Goal: Transaction & Acquisition: Purchase product/service

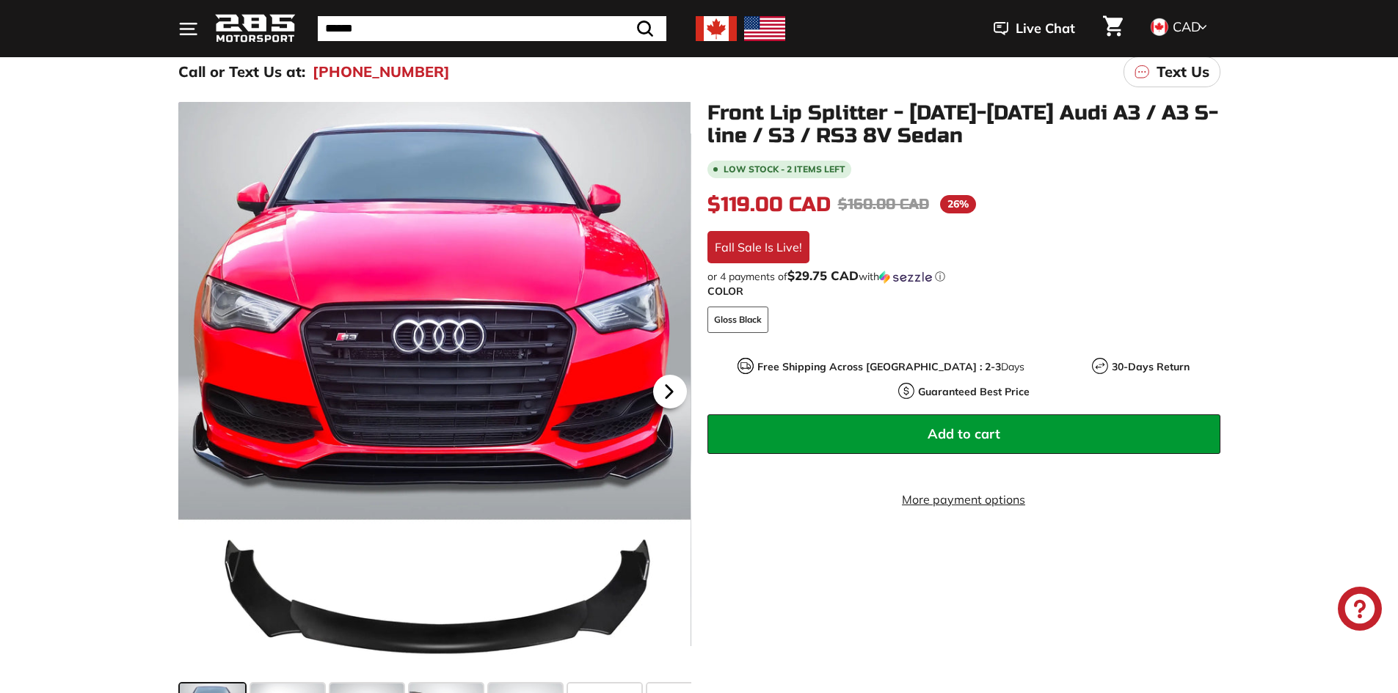
click at [652, 398] on icon at bounding box center [669, 392] width 34 height 34
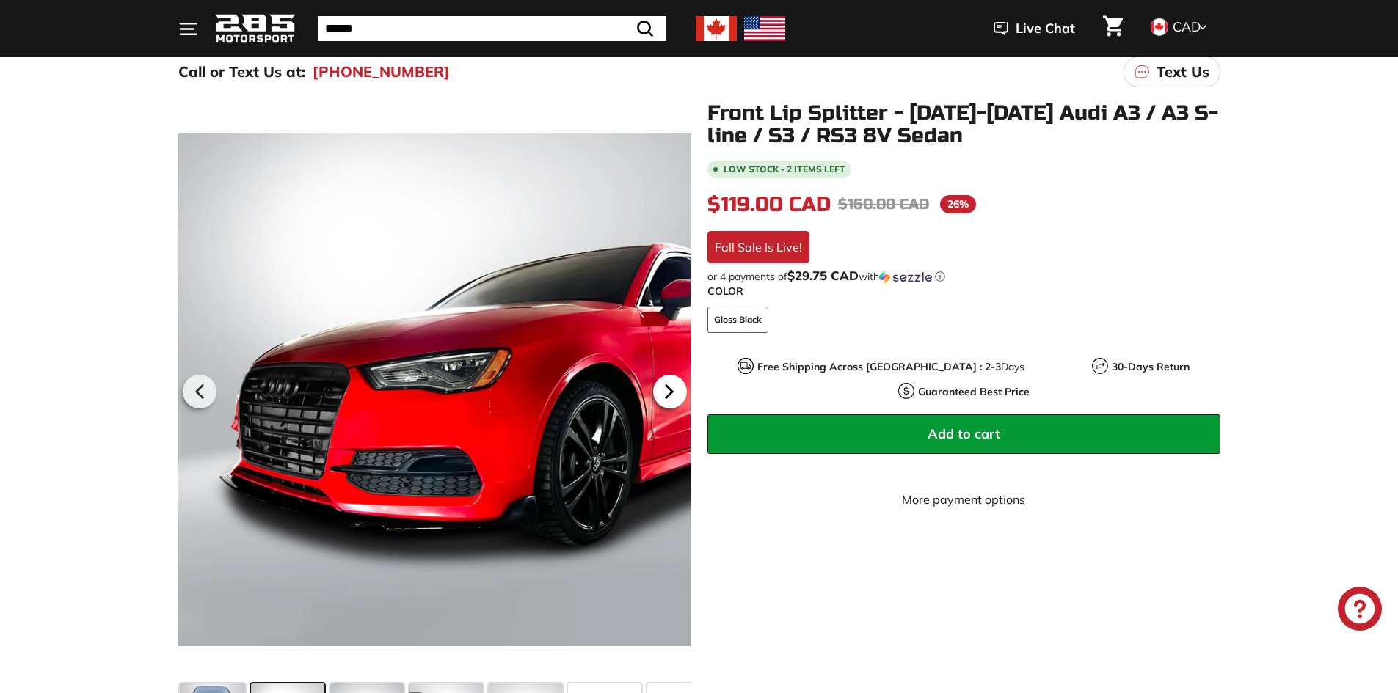
click at [675, 383] on icon at bounding box center [669, 392] width 34 height 34
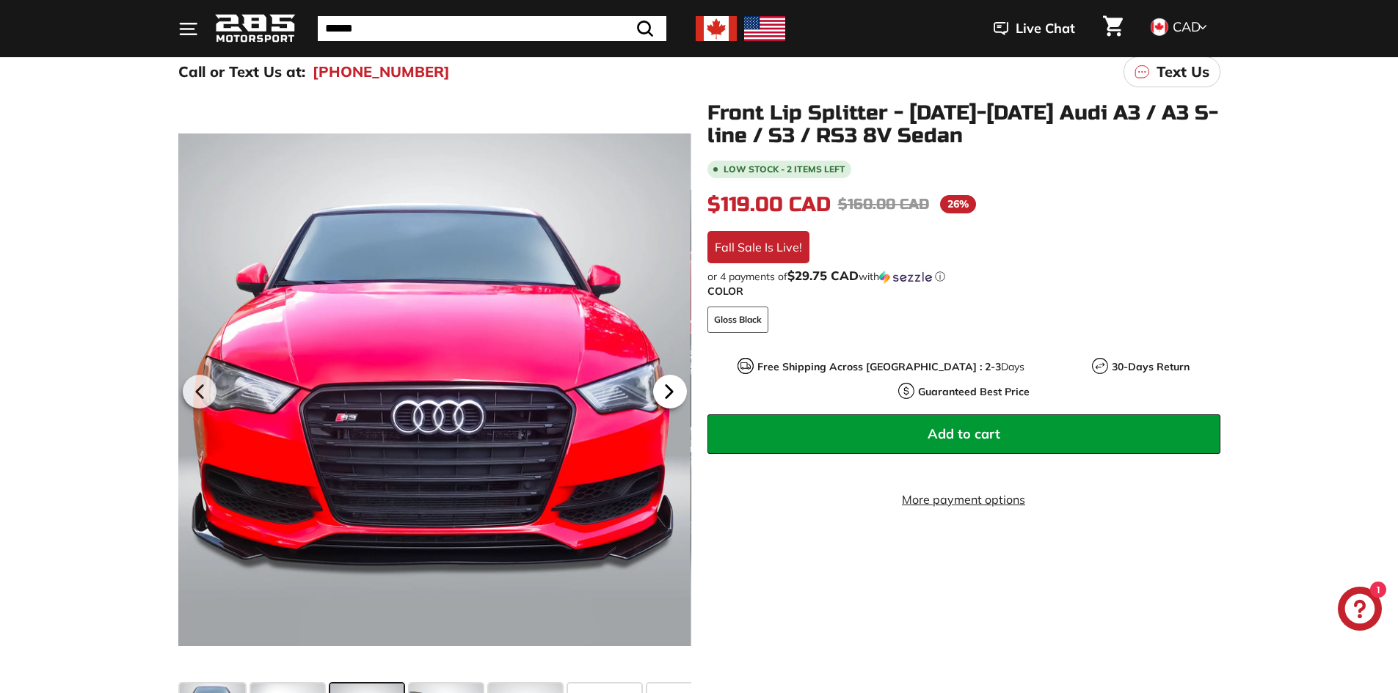
click at [672, 383] on icon at bounding box center [669, 392] width 34 height 34
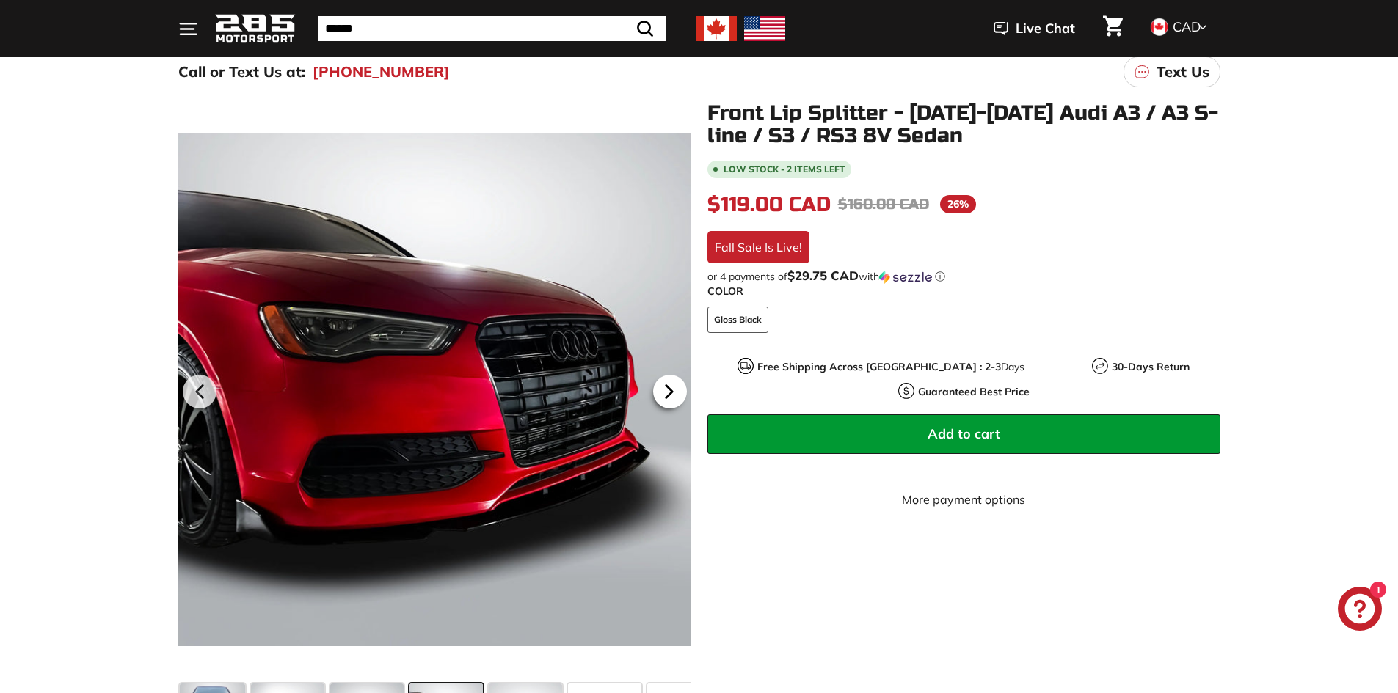
click at [662, 376] on icon at bounding box center [669, 392] width 34 height 34
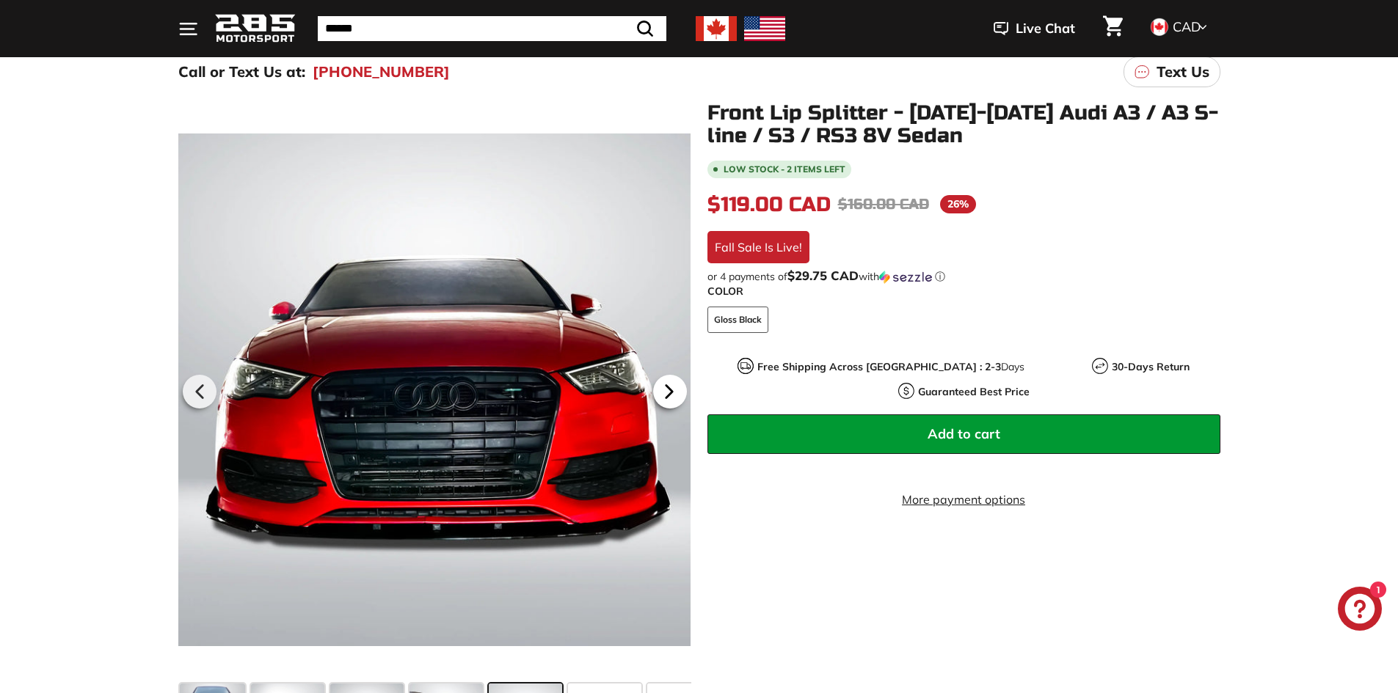
click at [672, 398] on icon at bounding box center [669, 392] width 34 height 34
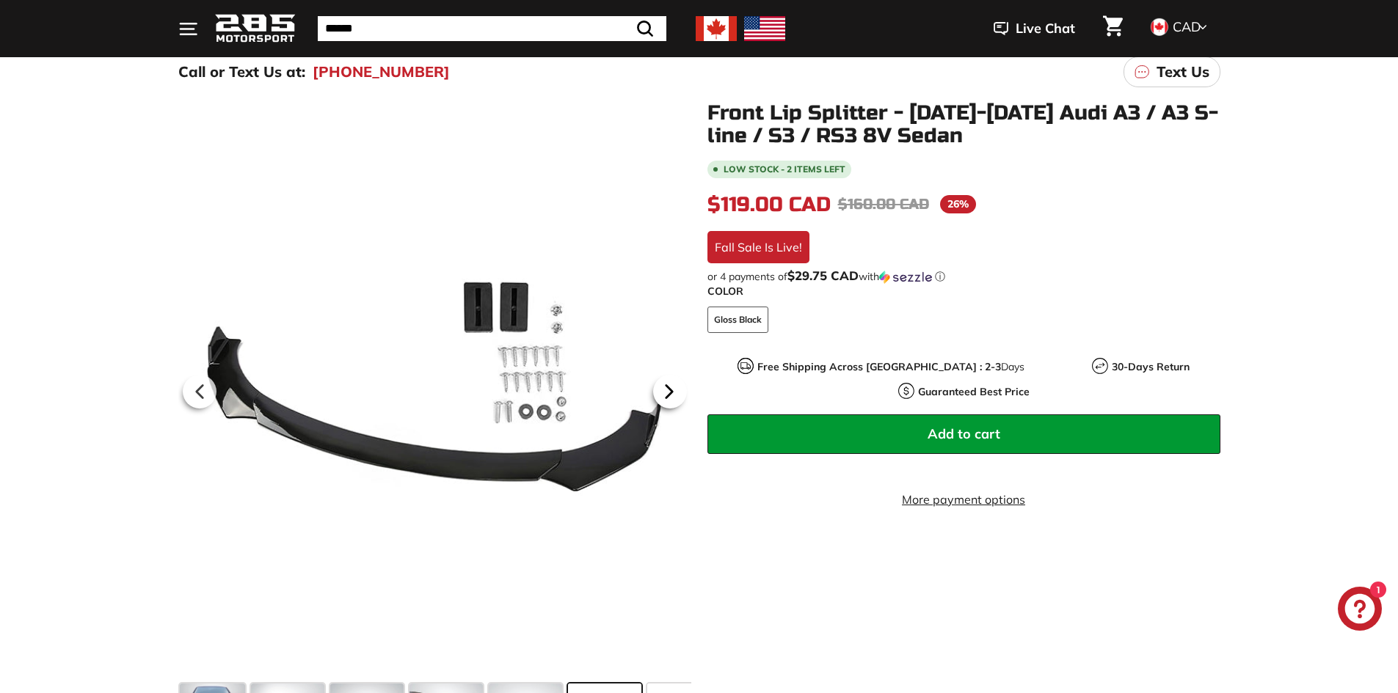
click at [673, 398] on icon at bounding box center [669, 392] width 34 height 34
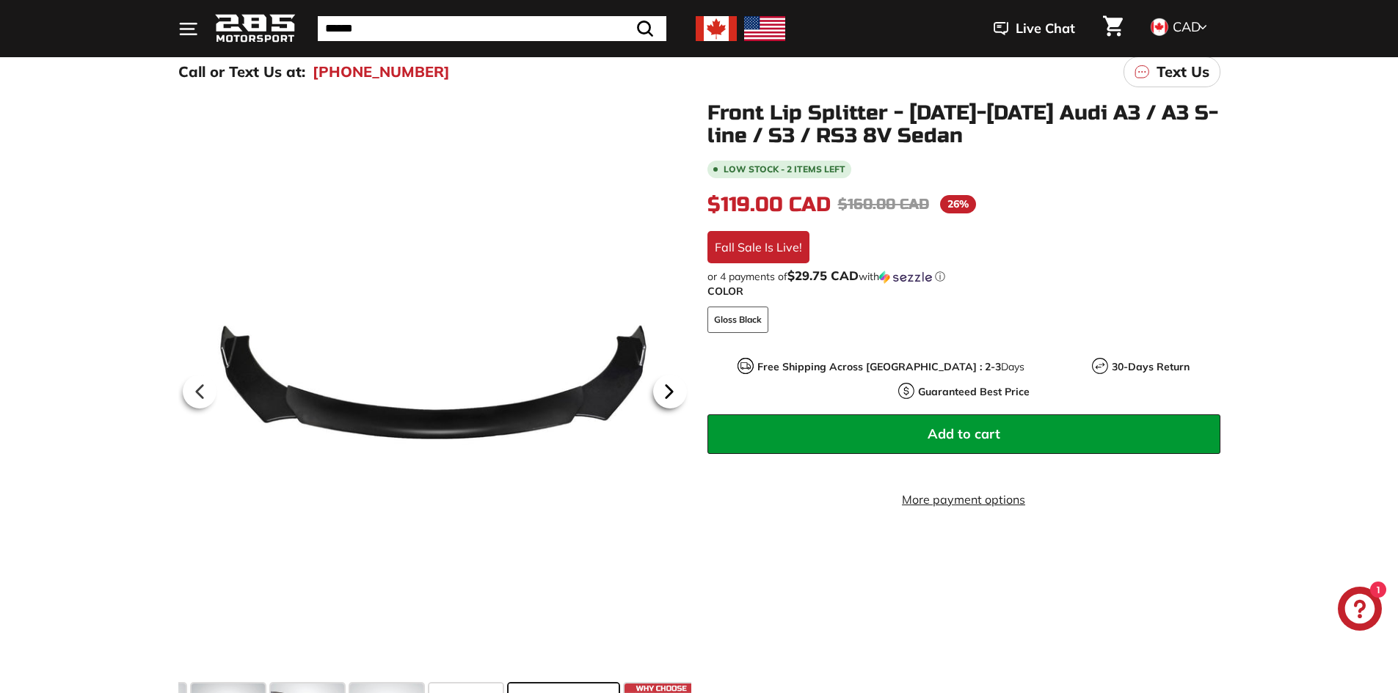
scroll to position [0, 148]
click at [672, 395] on icon at bounding box center [670, 392] width 34 height 34
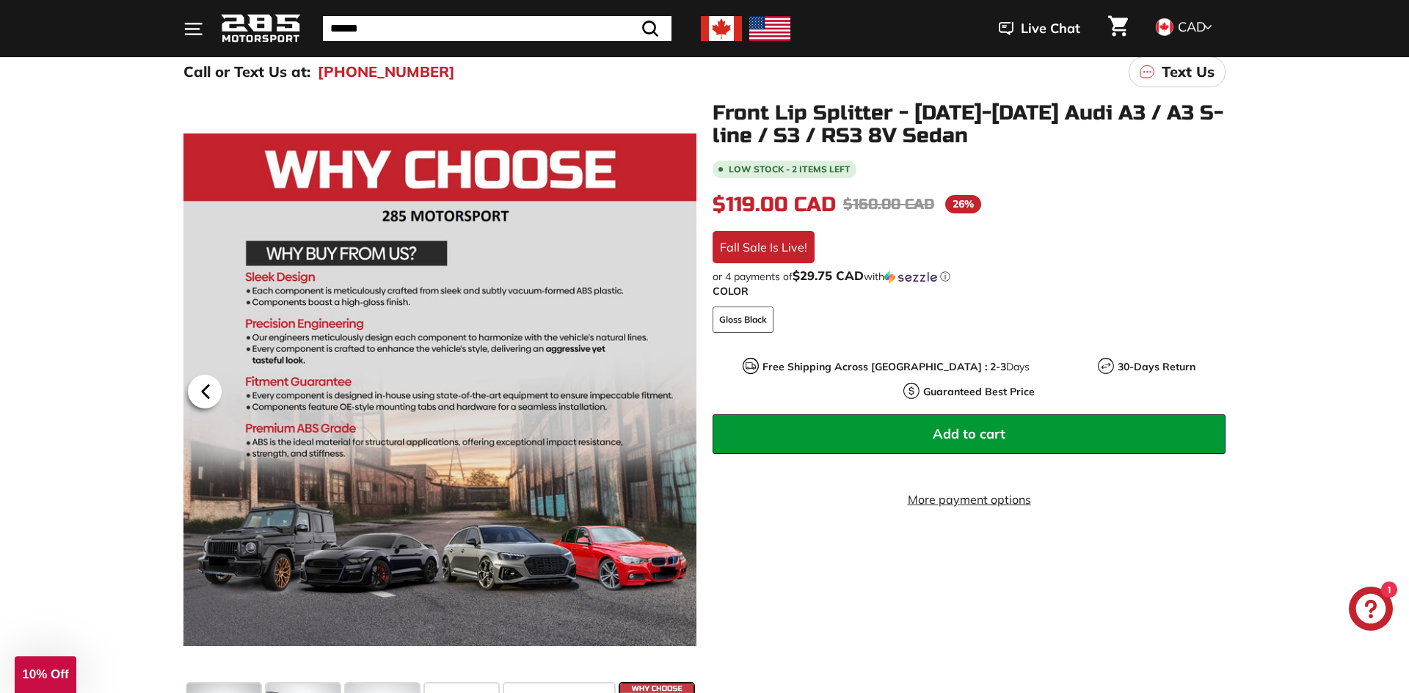
click at [191, 395] on div "Close dialog UNLOCK 10% Off Sign up to receive 10% off your first order and exc…" at bounding box center [704, 346] width 1409 height 693
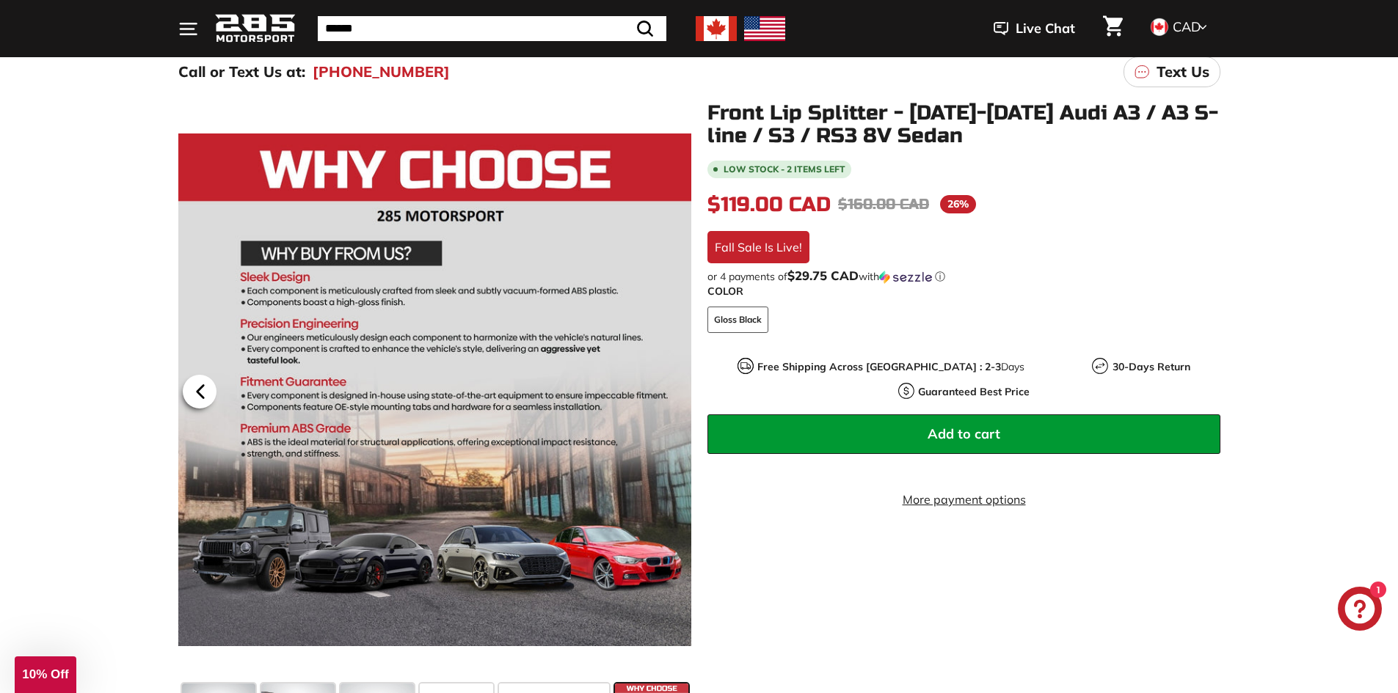
click at [205, 379] on icon at bounding box center [200, 392] width 34 height 34
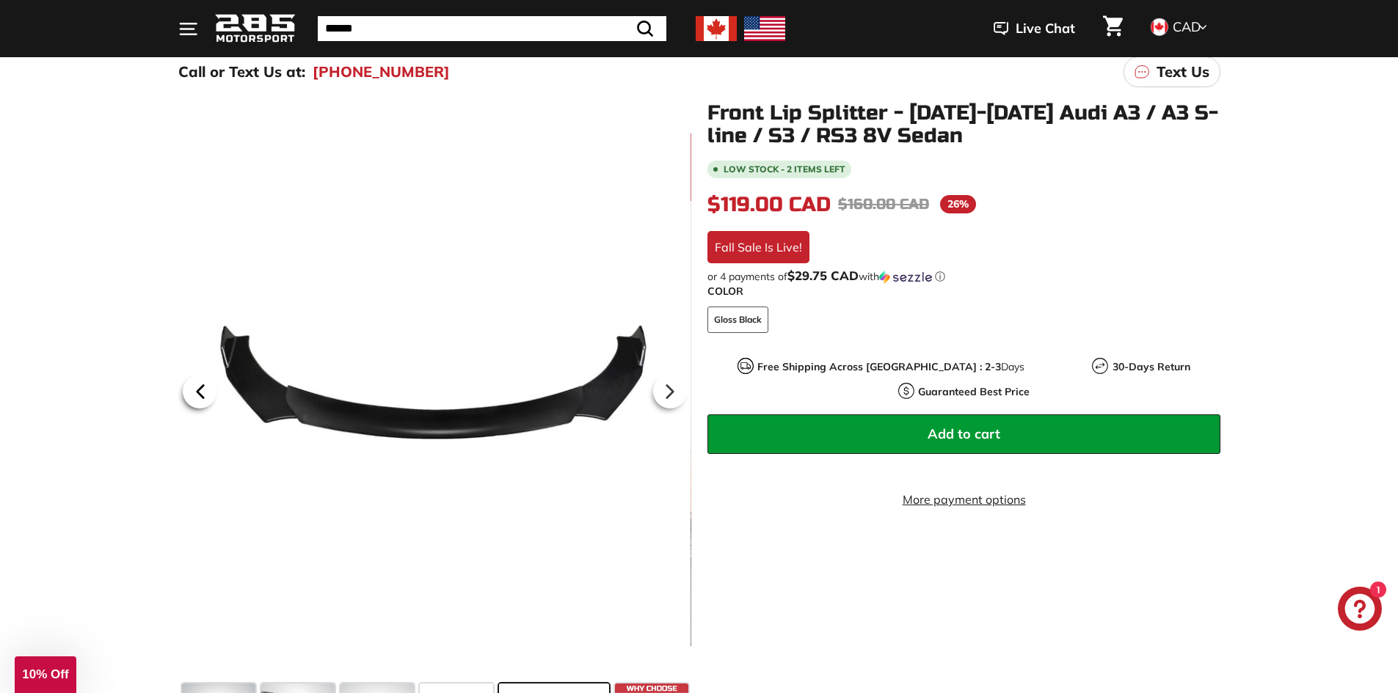
click at [201, 373] on div at bounding box center [199, 391] width 43 height 41
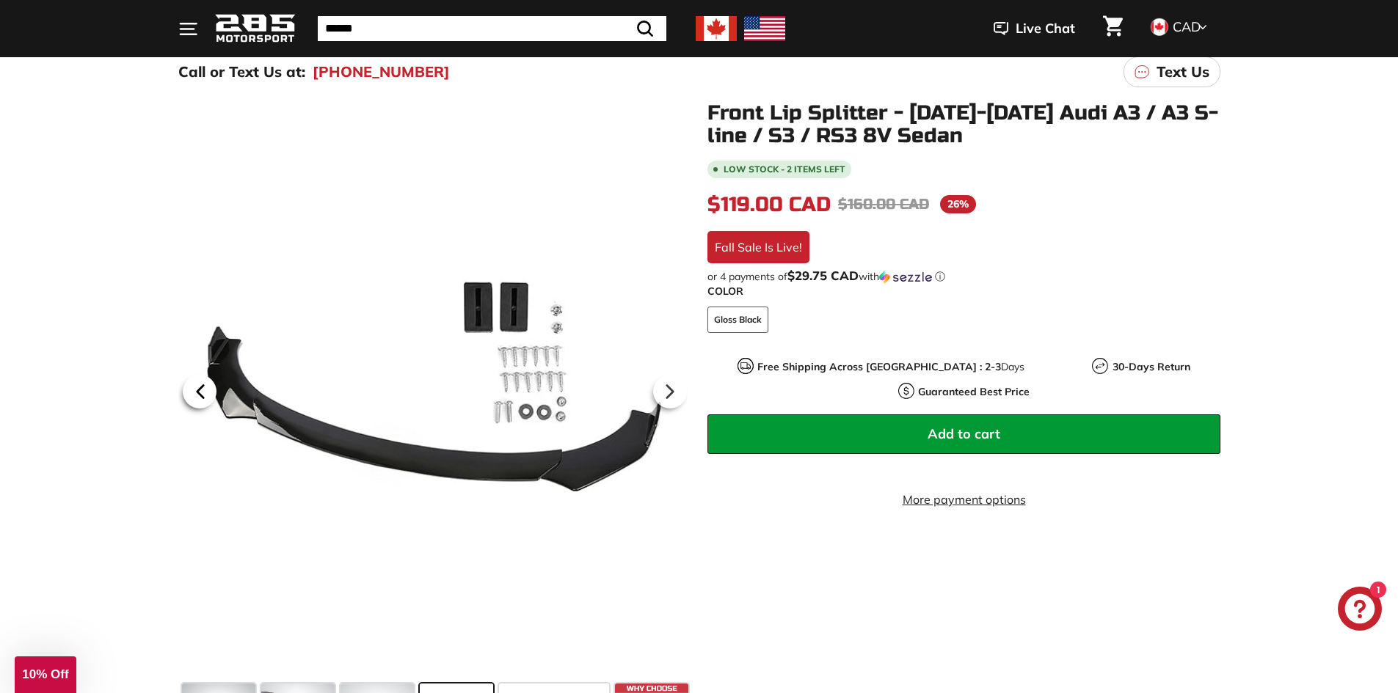
click at [202, 371] on div at bounding box center [199, 391] width 43 height 41
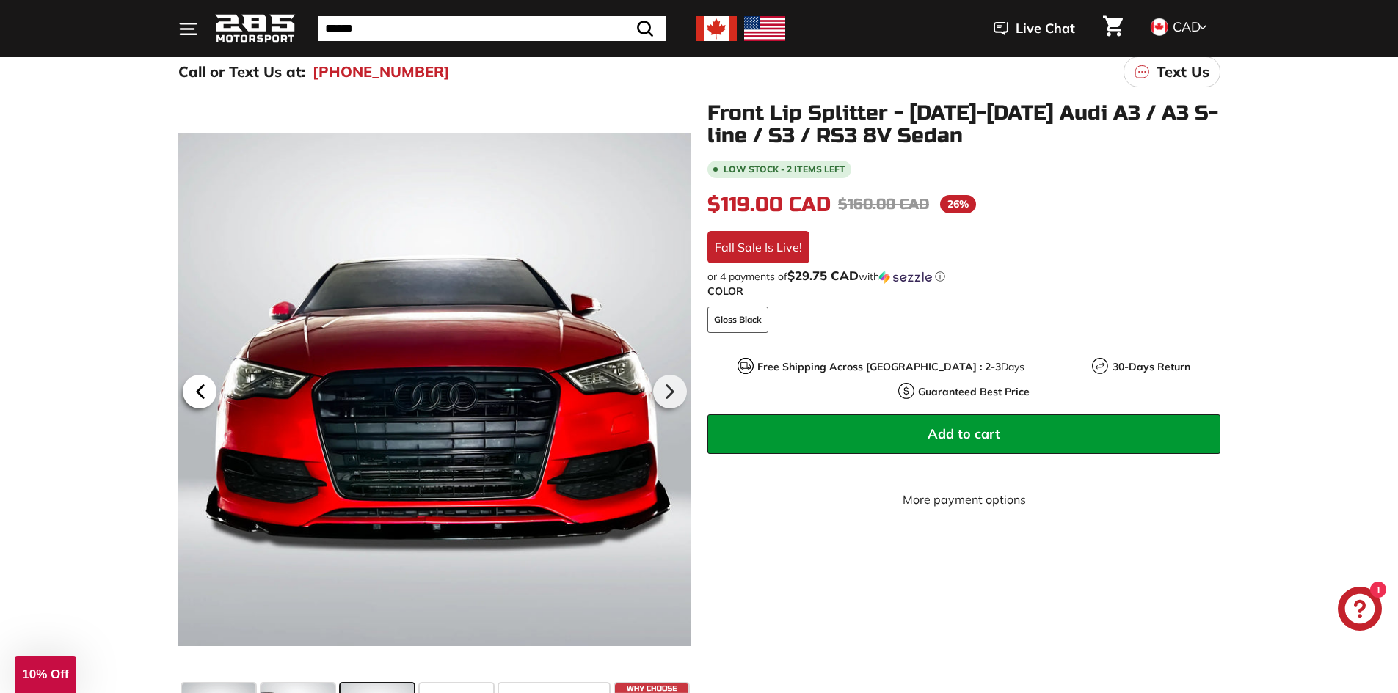
click at [203, 372] on div at bounding box center [199, 391] width 43 height 41
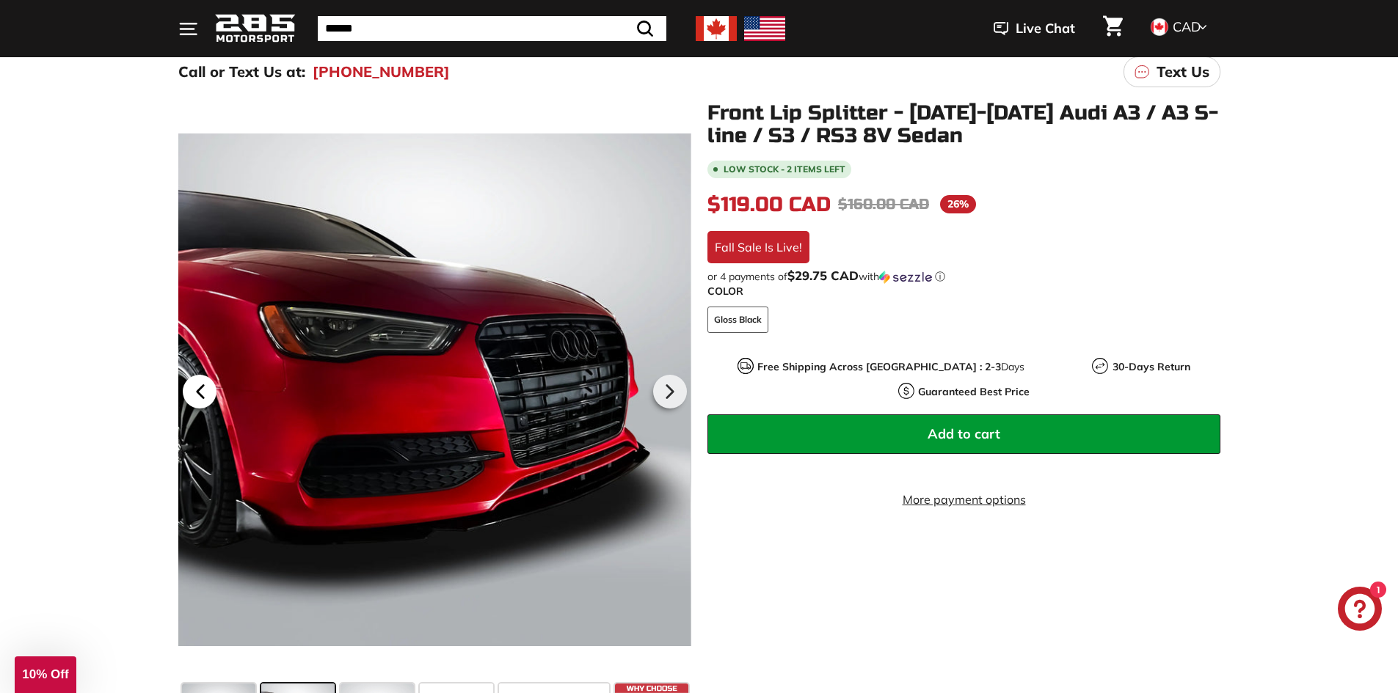
click at [204, 372] on div at bounding box center [199, 391] width 43 height 41
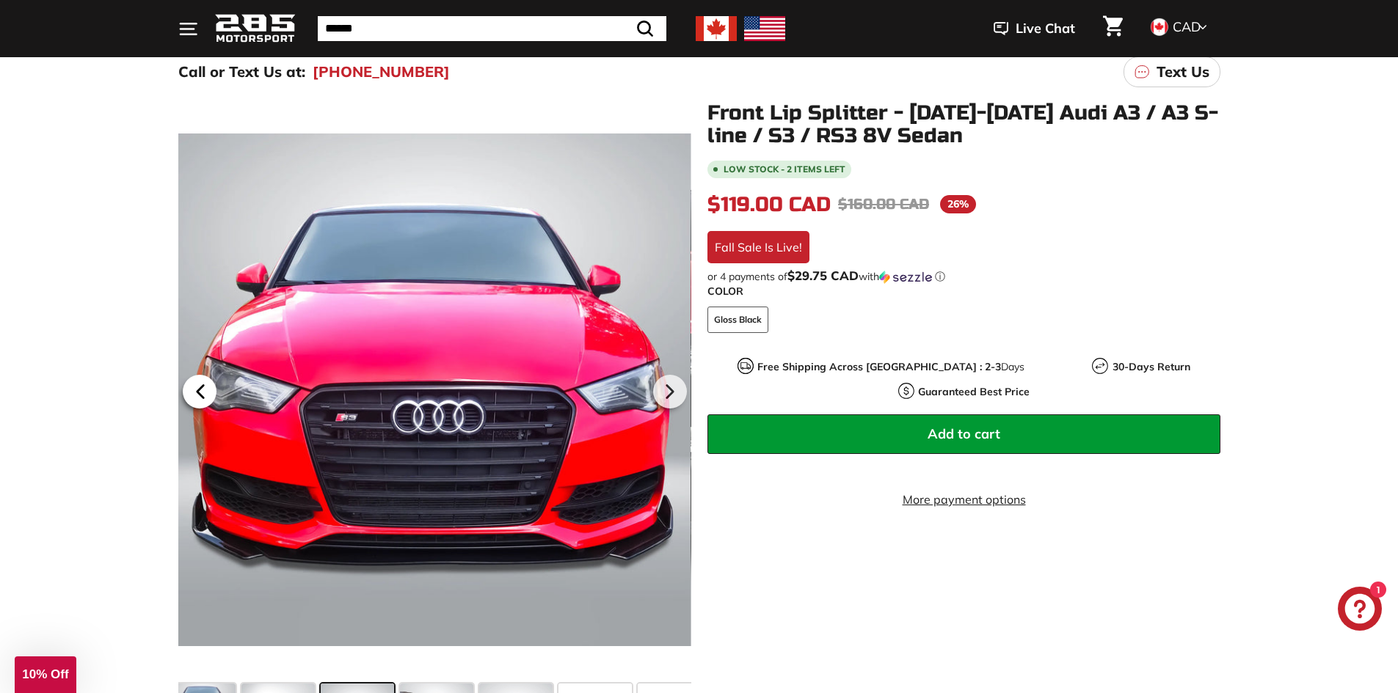
scroll to position [0, 0]
click at [204, 372] on div at bounding box center [199, 391] width 43 height 41
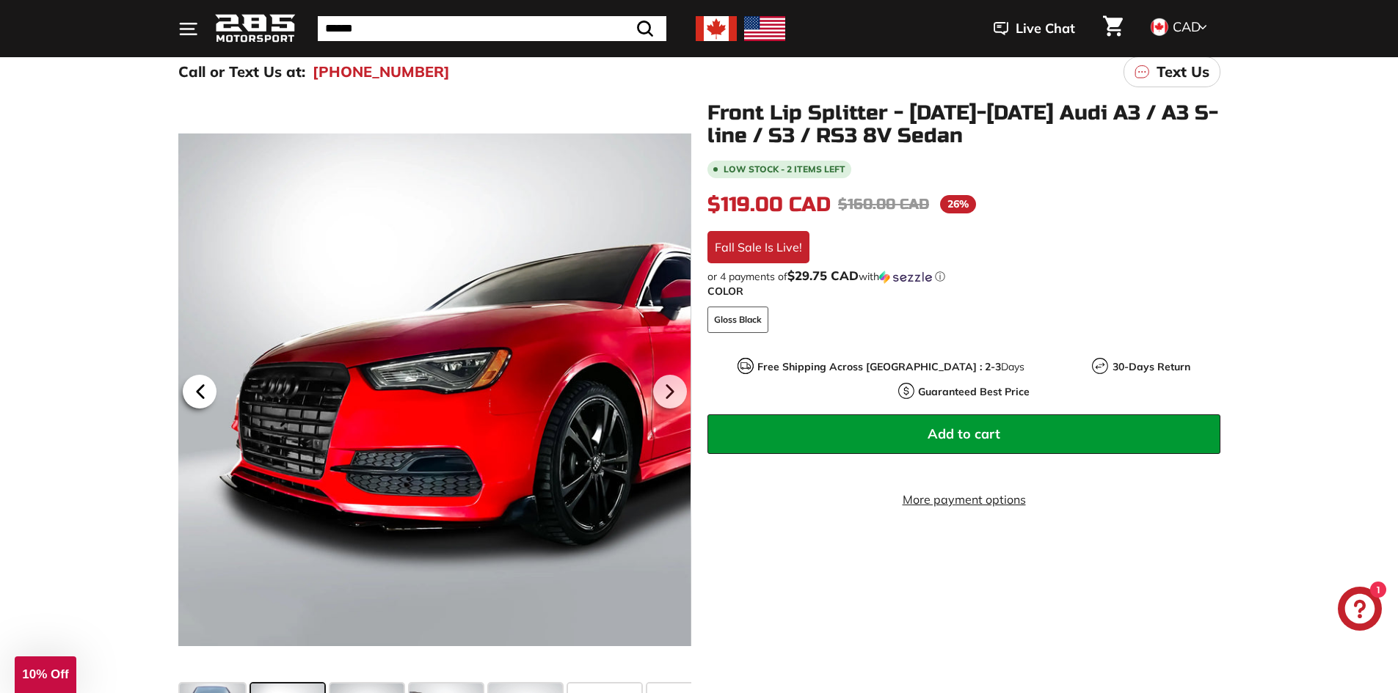
click at [204, 372] on div at bounding box center [199, 391] width 43 height 41
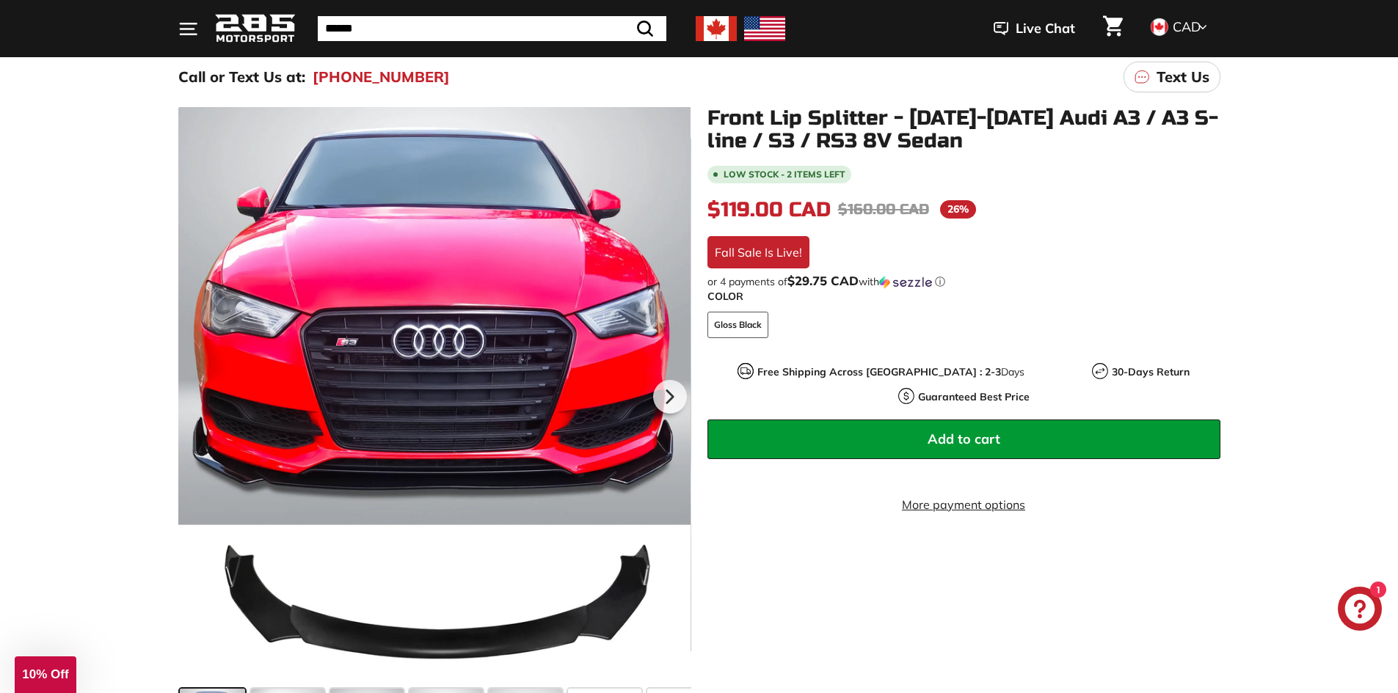
scroll to position [150, 0]
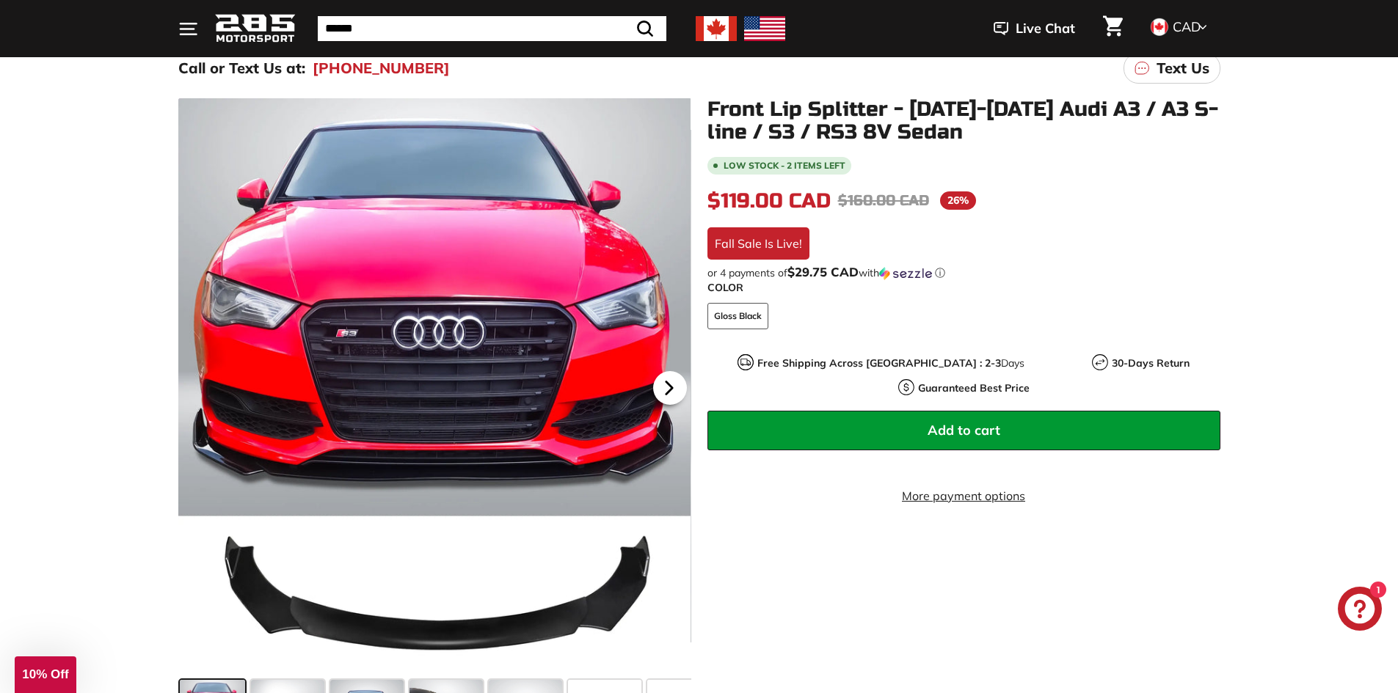
click at [654, 384] on icon at bounding box center [669, 388] width 34 height 34
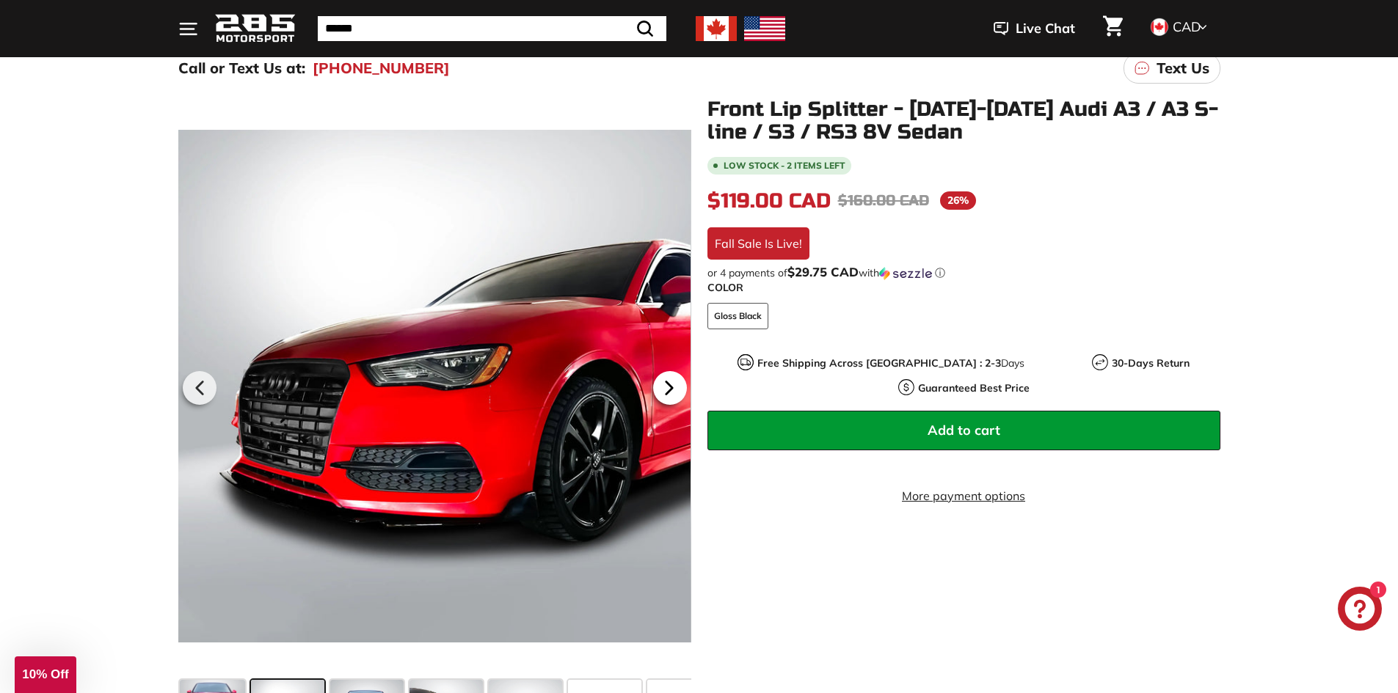
click at [662, 388] on icon at bounding box center [669, 388] width 34 height 34
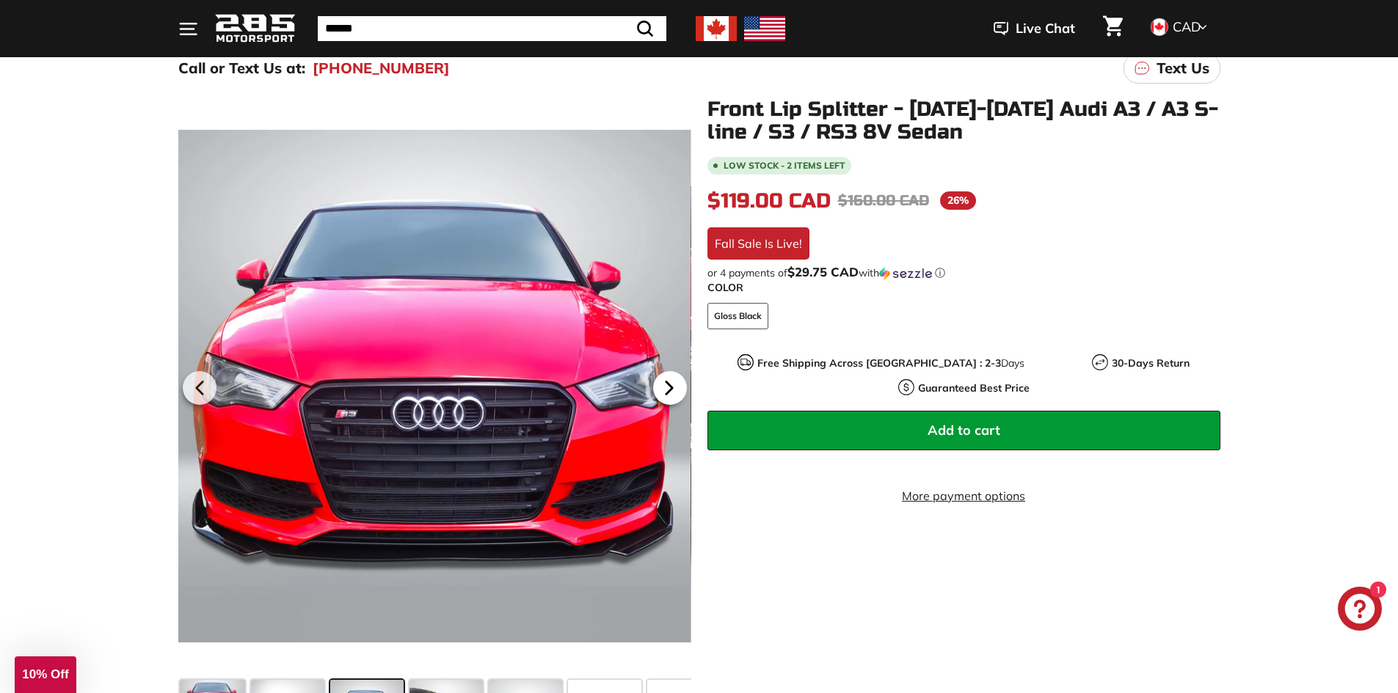
click at [654, 387] on icon at bounding box center [669, 388] width 34 height 34
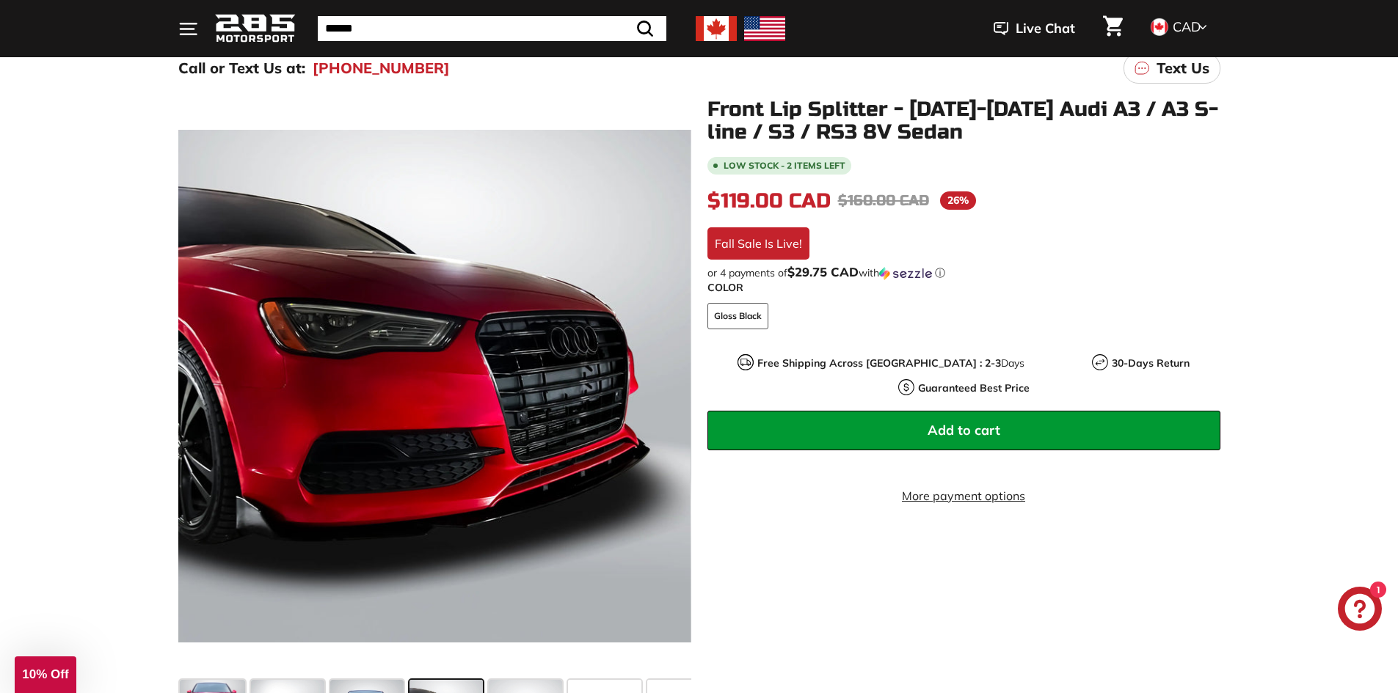
click at [913, 411] on button "Add to cart" at bounding box center [963, 431] width 513 height 40
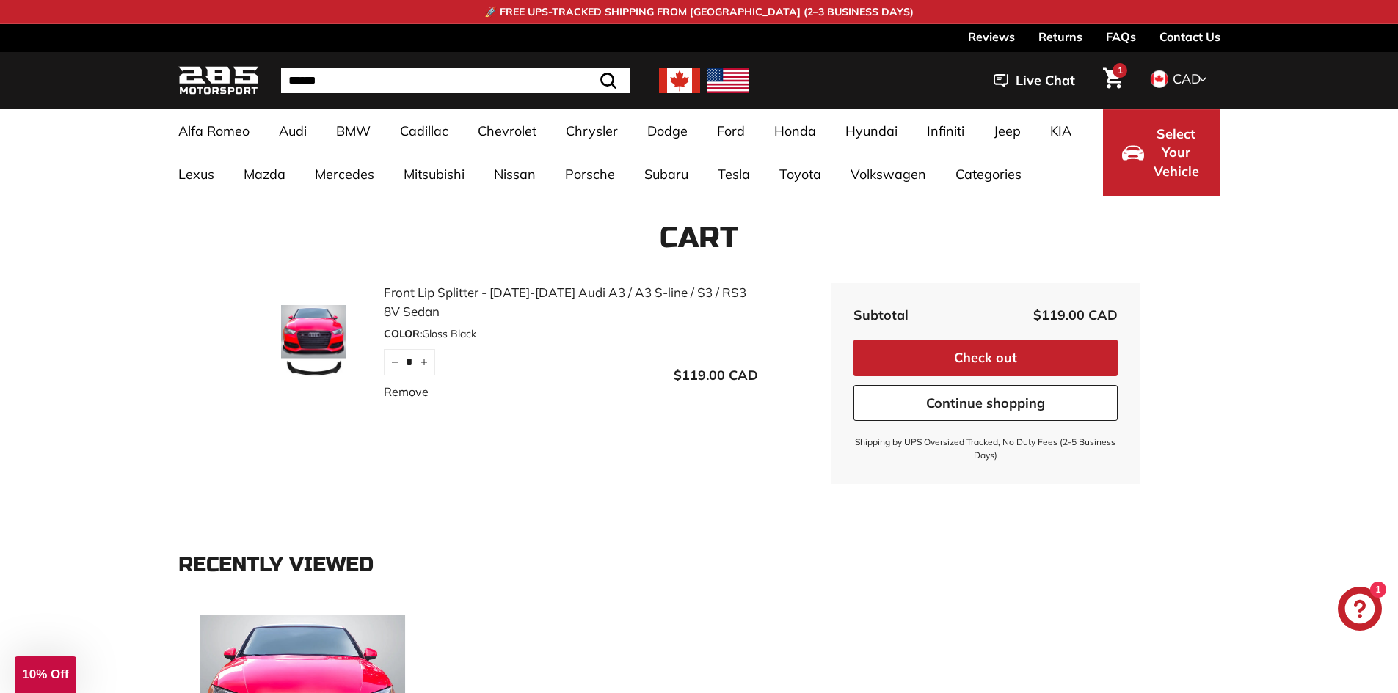
click at [946, 361] on button "Check out" at bounding box center [985, 358] width 264 height 37
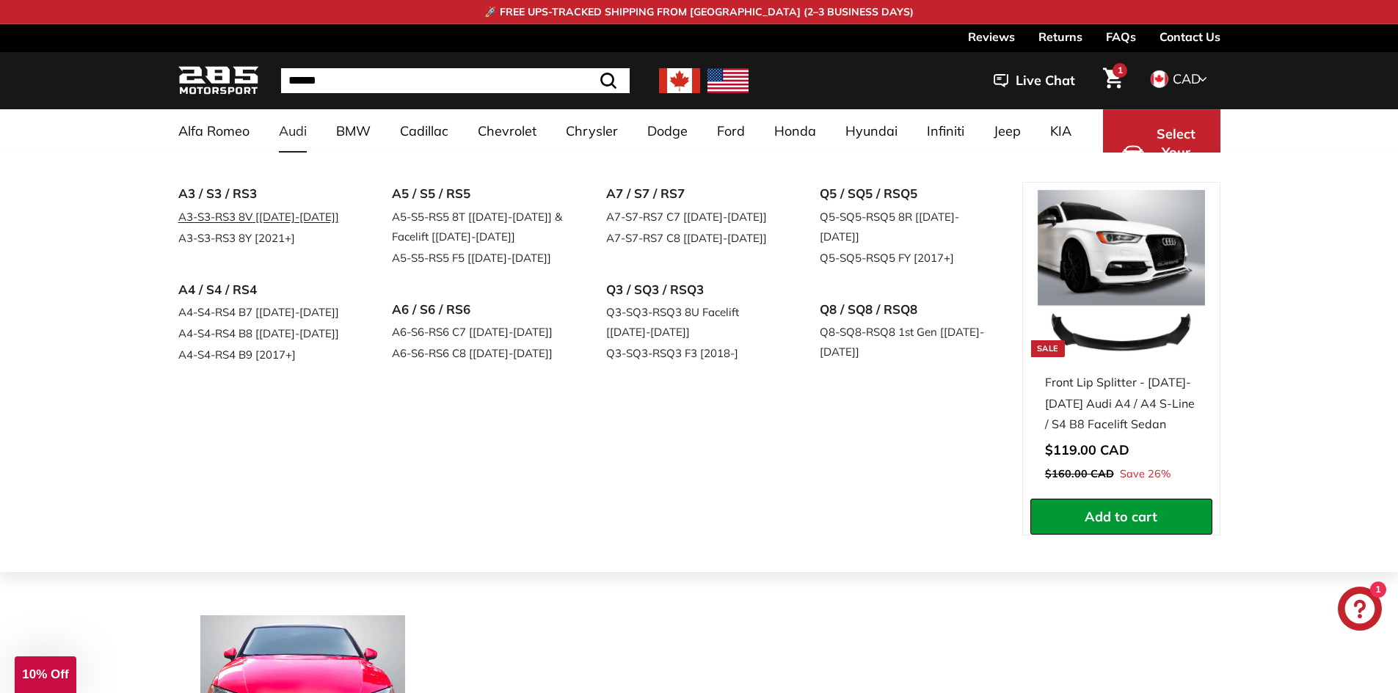
click at [291, 209] on link "A3-S3-RS3 8V [[DATE]-[DATE]]" at bounding box center [264, 216] width 173 height 21
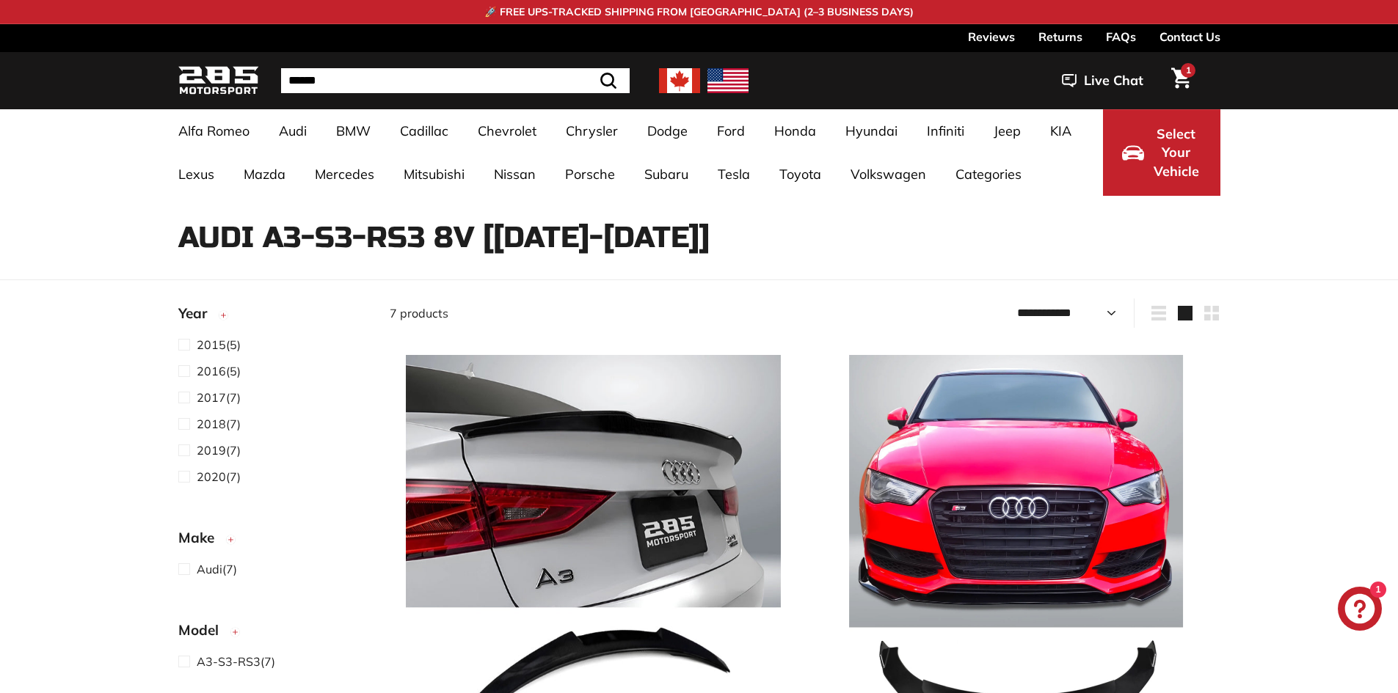
select select "**********"
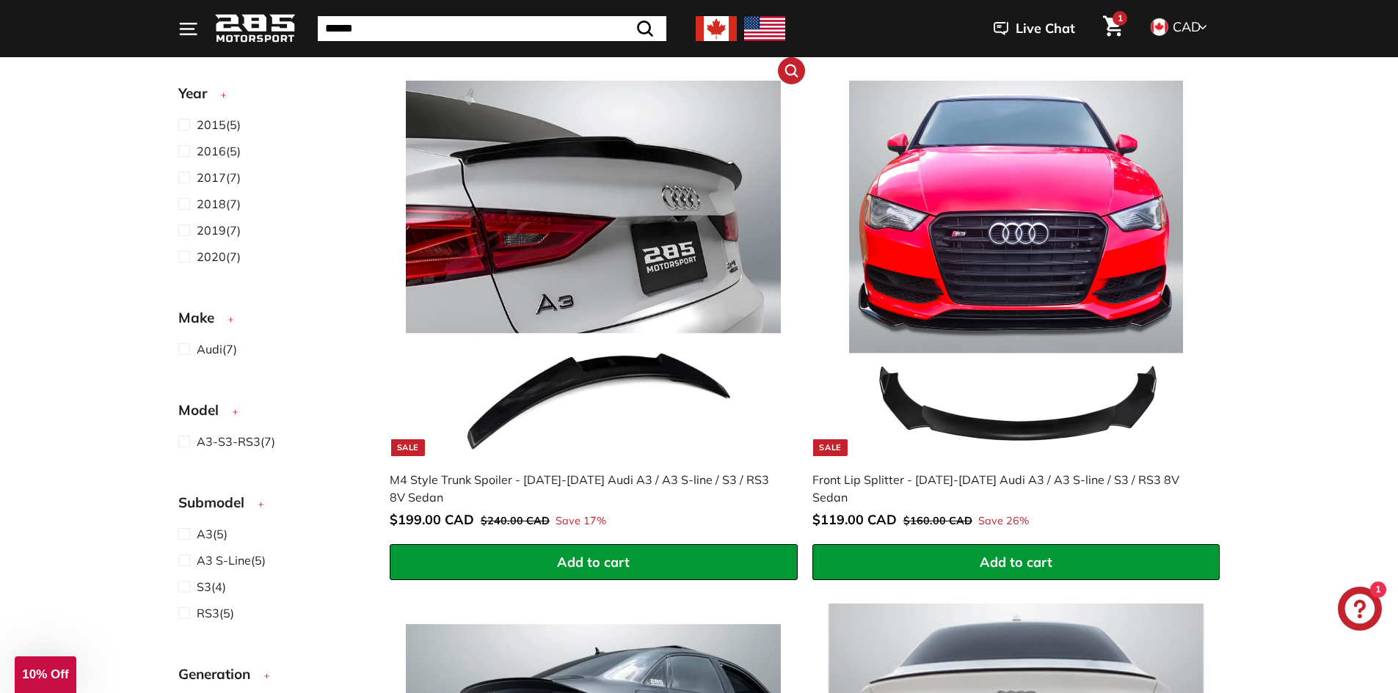
scroll to position [220, 0]
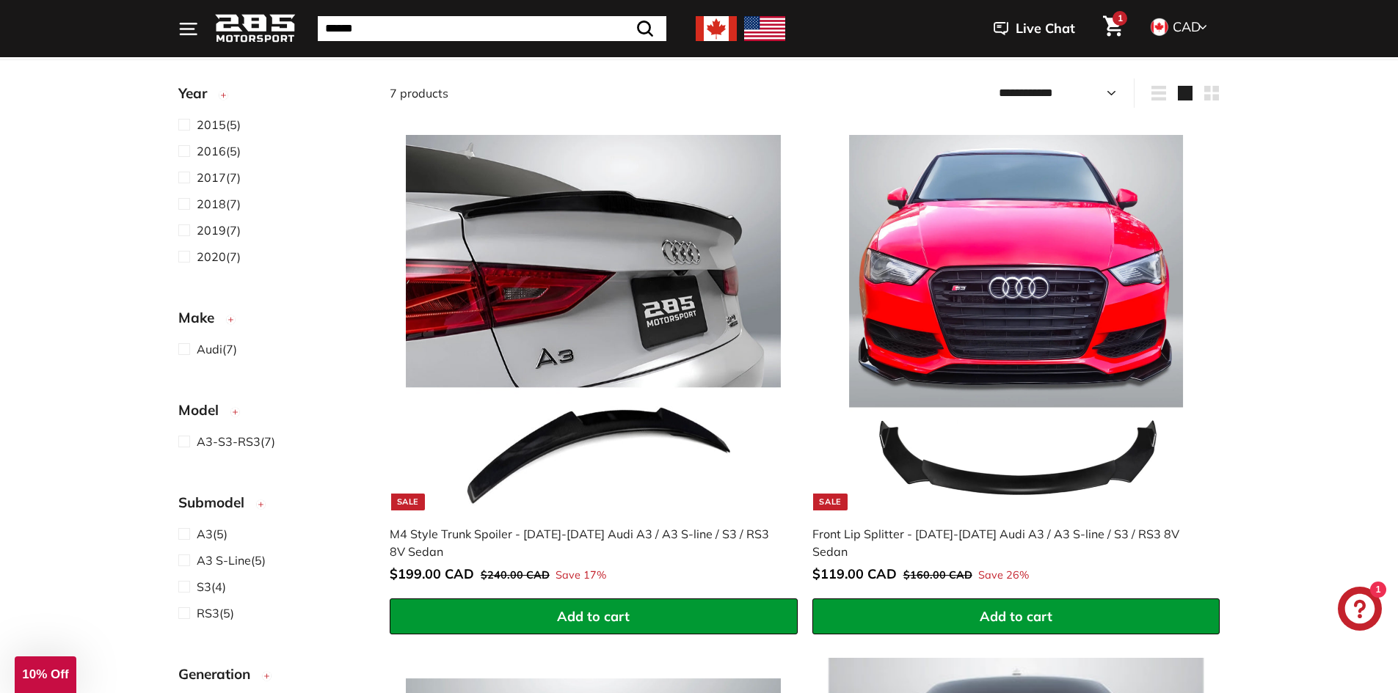
click at [1117, 18] on span "1" at bounding box center [1119, 18] width 5 height 9
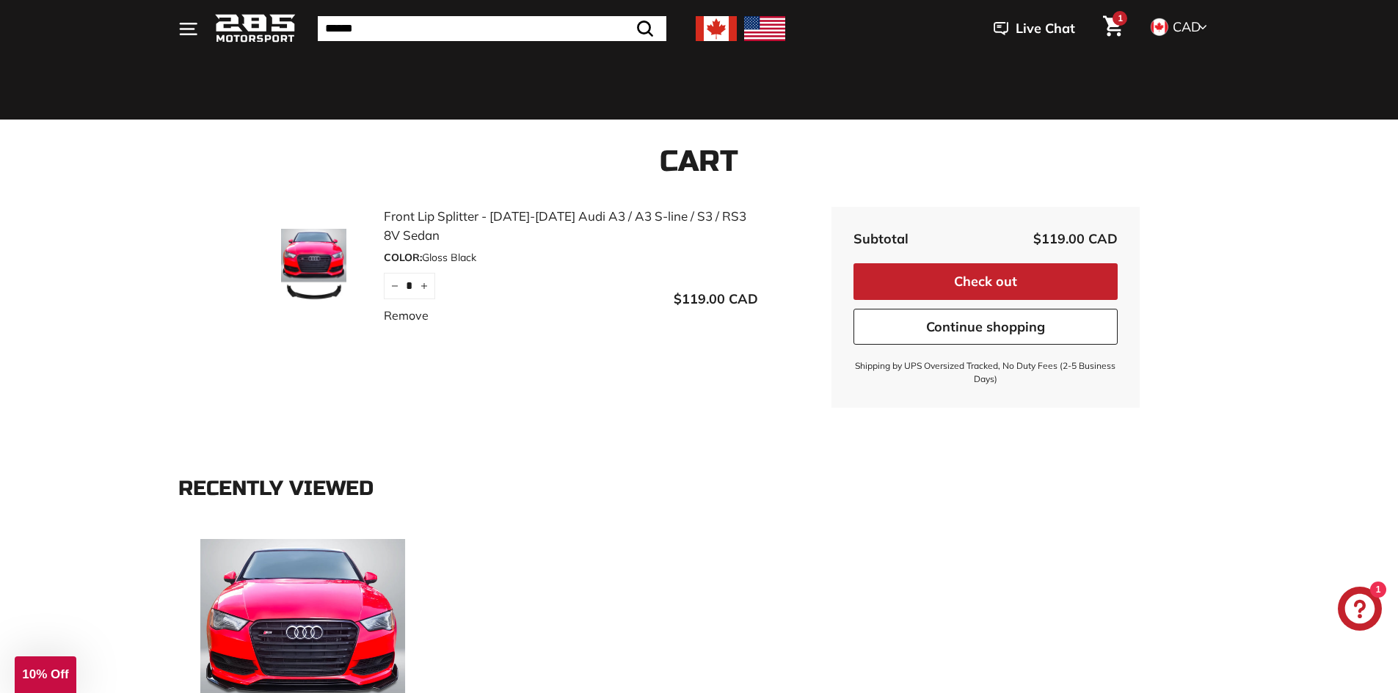
scroll to position [73, 0]
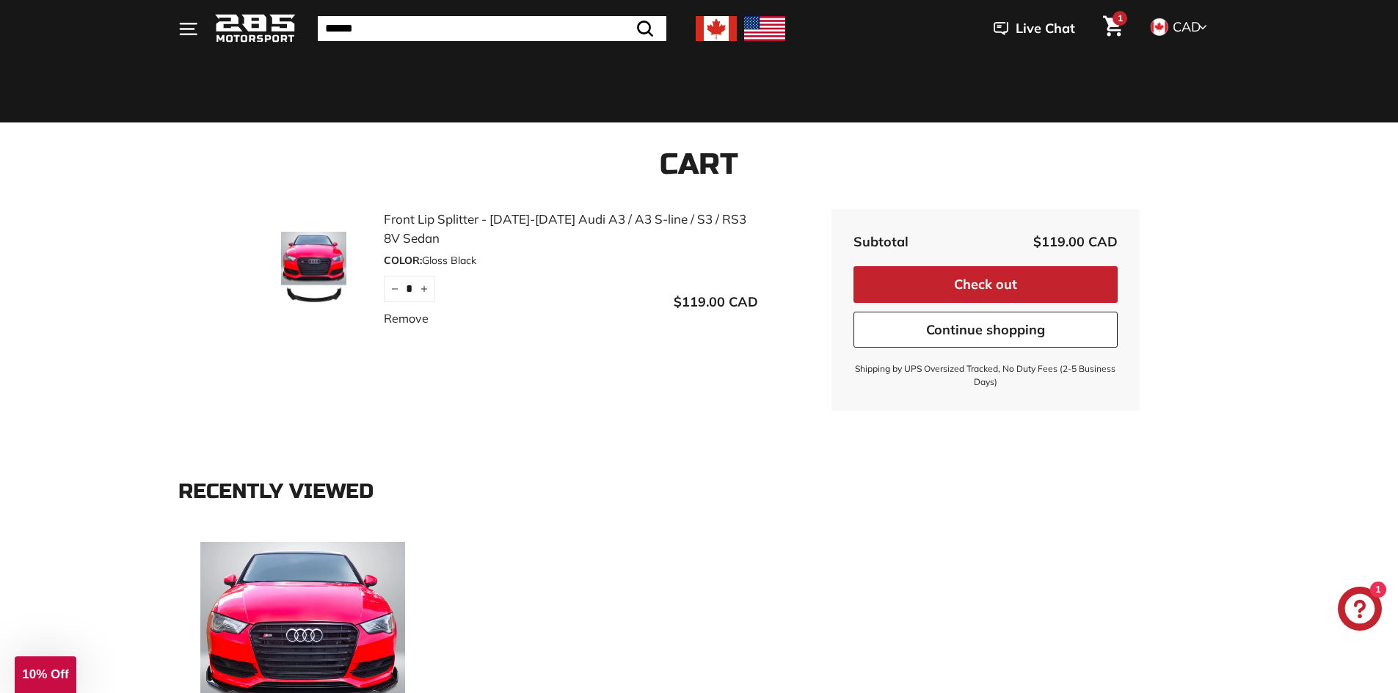
click at [1063, 295] on button "Check out" at bounding box center [985, 284] width 264 height 37
